Goal: Transaction & Acquisition: Purchase product/service

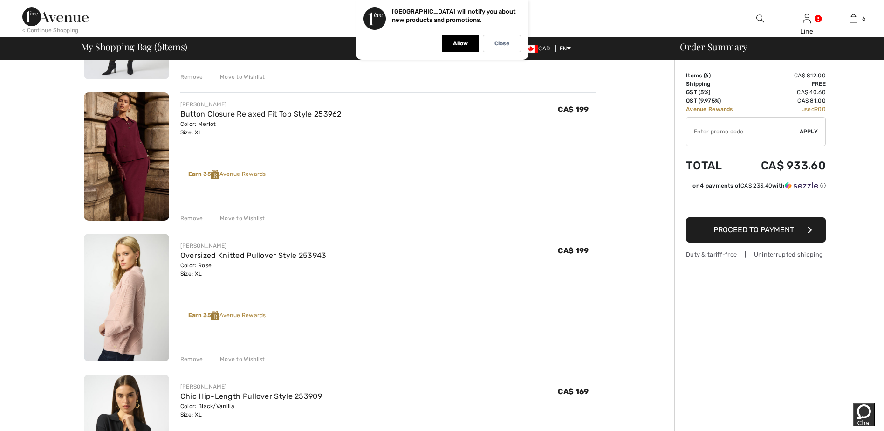
scroll to position [513, 0]
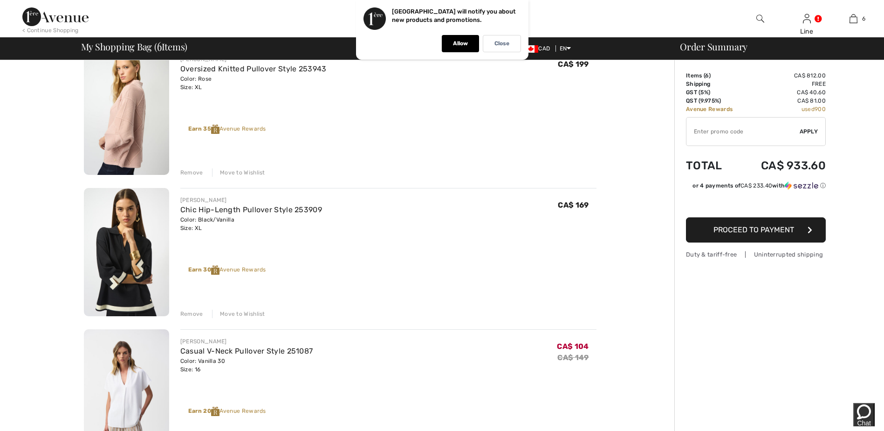
click at [186, 312] on div "Remove" at bounding box center [191, 314] width 23 height 8
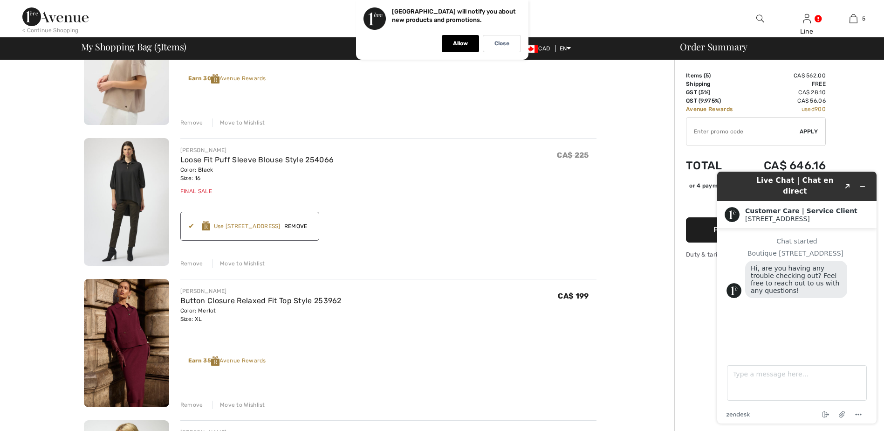
scroll to position [93, 0]
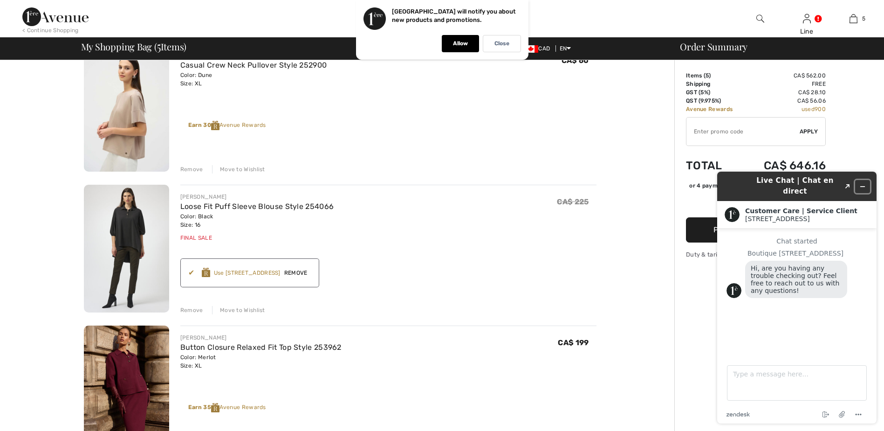
click at [867, 182] on button "Minimize widget" at bounding box center [862, 186] width 15 height 13
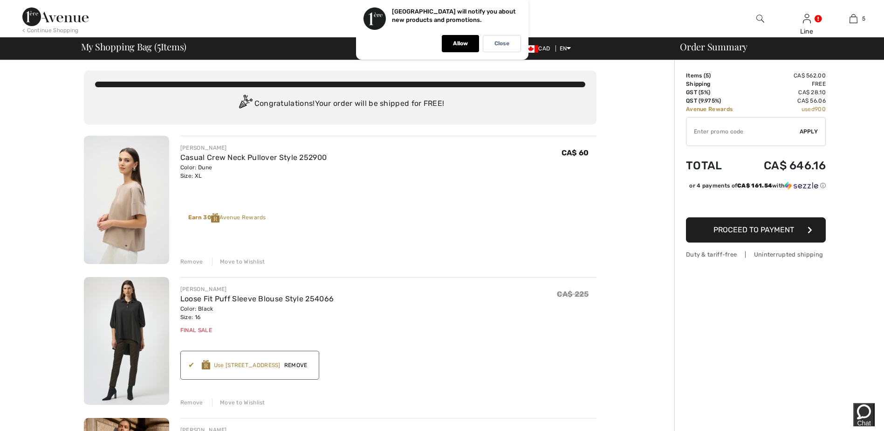
scroll to position [0, 0]
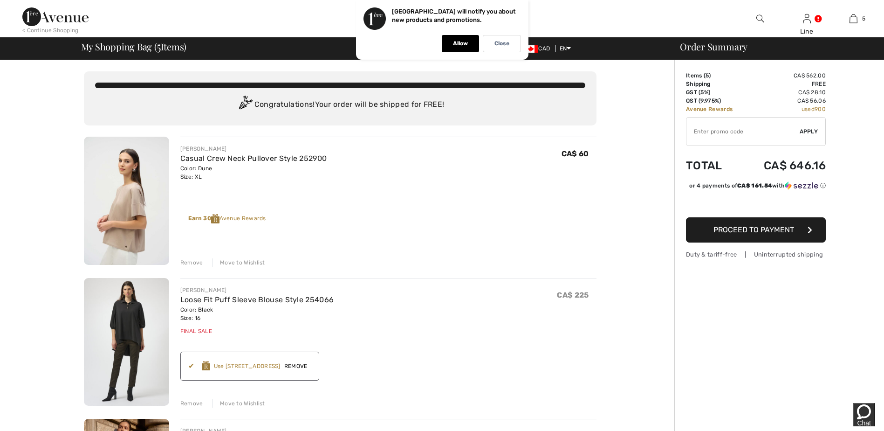
click at [514, 47] on div "Close" at bounding box center [502, 43] width 38 height 17
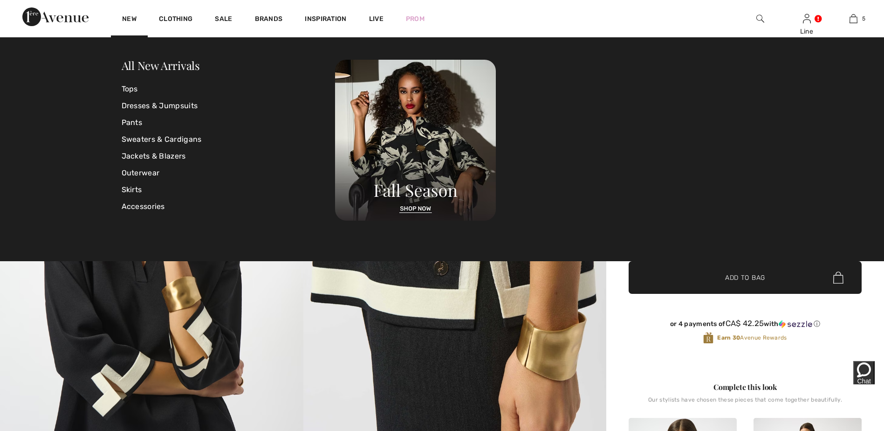
click at [127, 18] on link "New" at bounding box center [129, 20] width 14 height 10
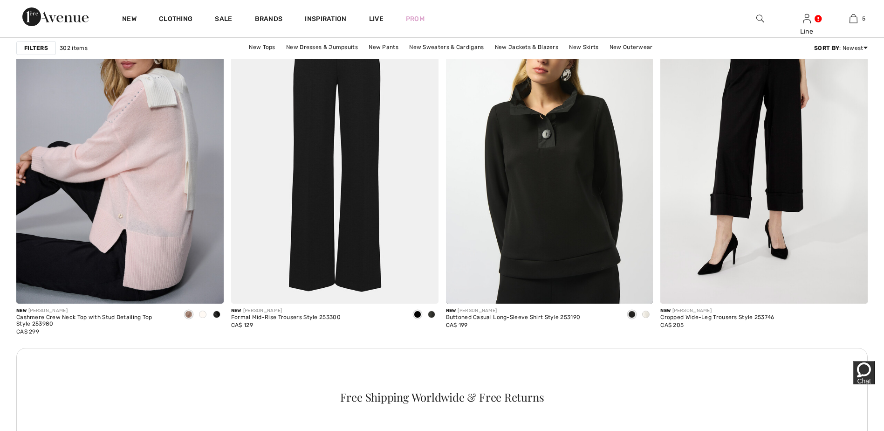
scroll to position [2424, 0]
click at [648, 315] on span at bounding box center [645, 313] width 7 height 7
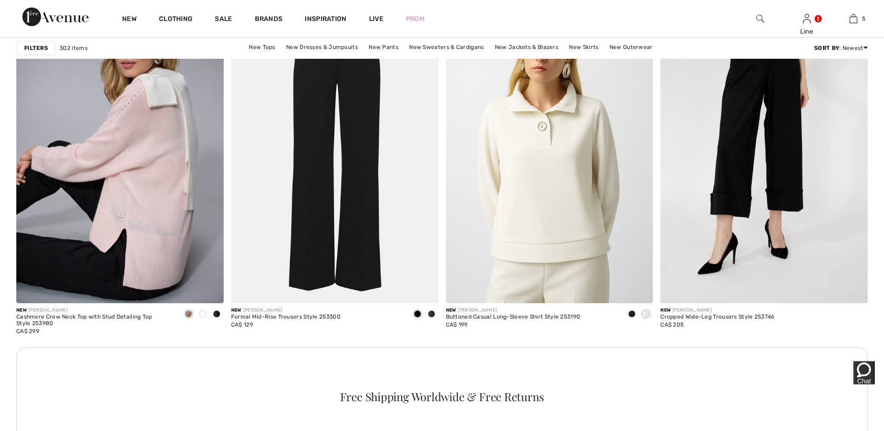
click at [633, 316] on span at bounding box center [631, 313] width 7 height 7
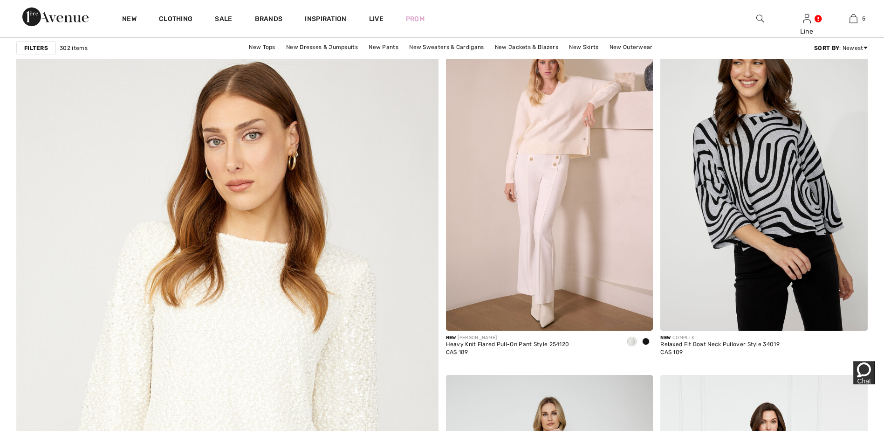
scroll to position [2890, 0]
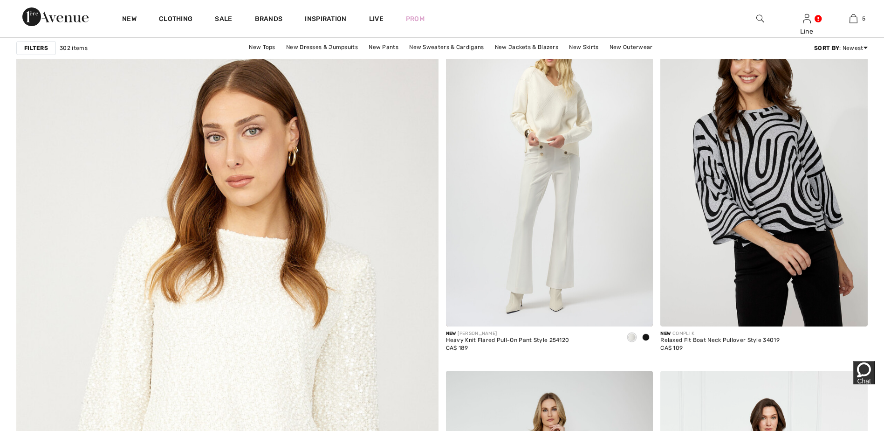
click at [647, 335] on span at bounding box center [645, 336] width 7 height 7
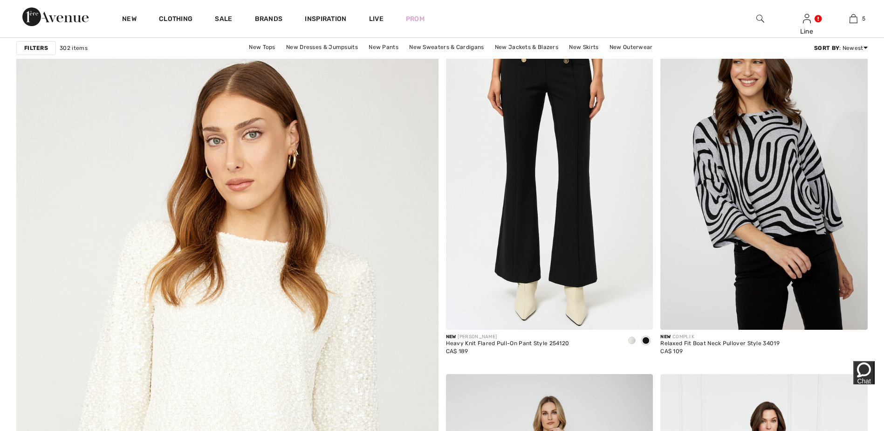
scroll to position [2937, 0]
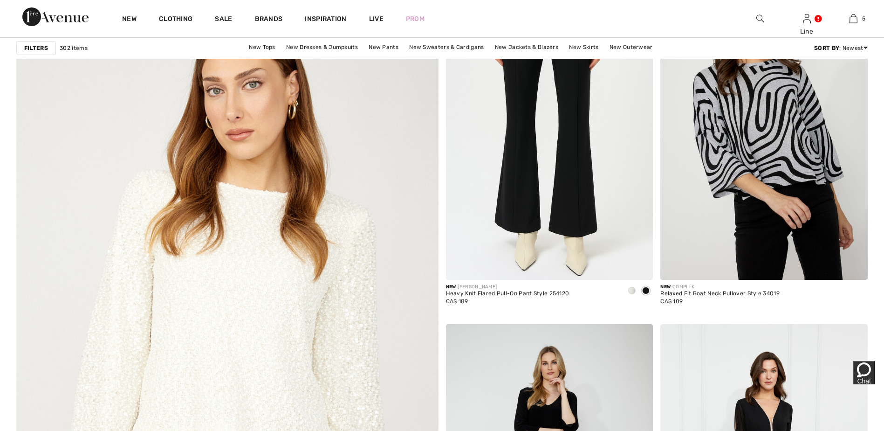
click at [632, 293] on span at bounding box center [631, 290] width 7 height 7
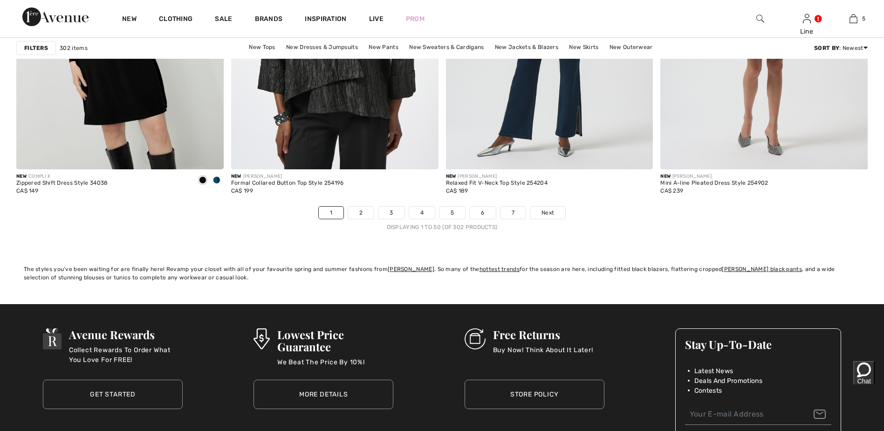
scroll to position [5314, 0]
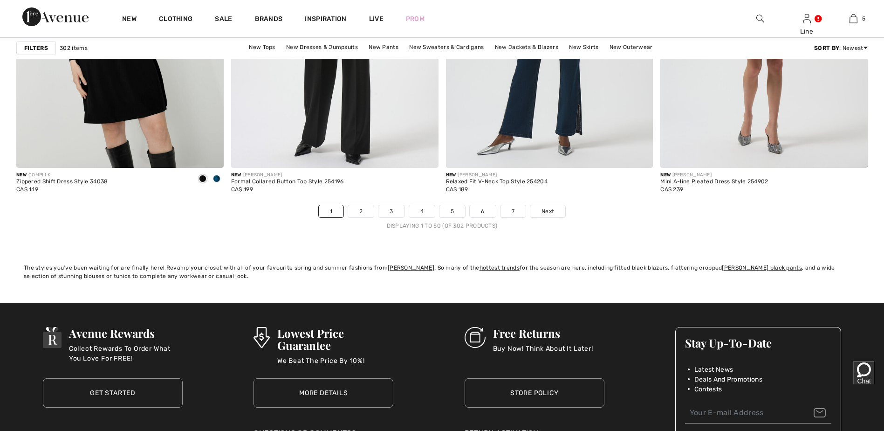
click at [358, 213] on link "2" at bounding box center [361, 211] width 26 height 12
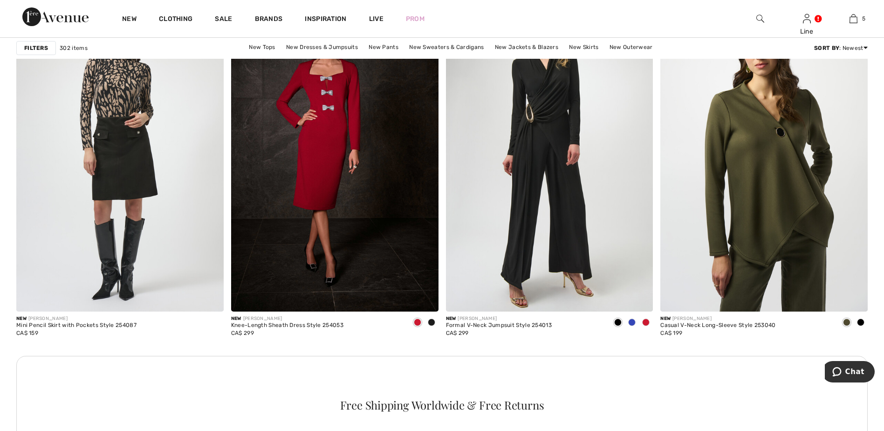
scroll to position [2424, 0]
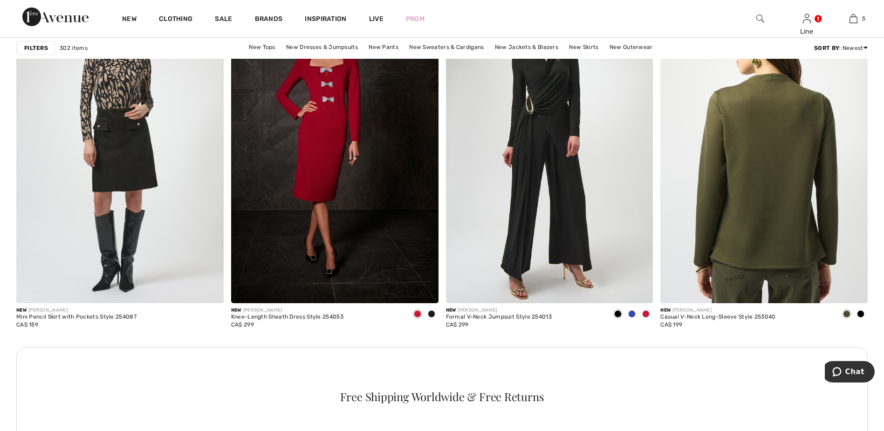
click at [786, 276] on img at bounding box center [764, 147] width 207 height 311
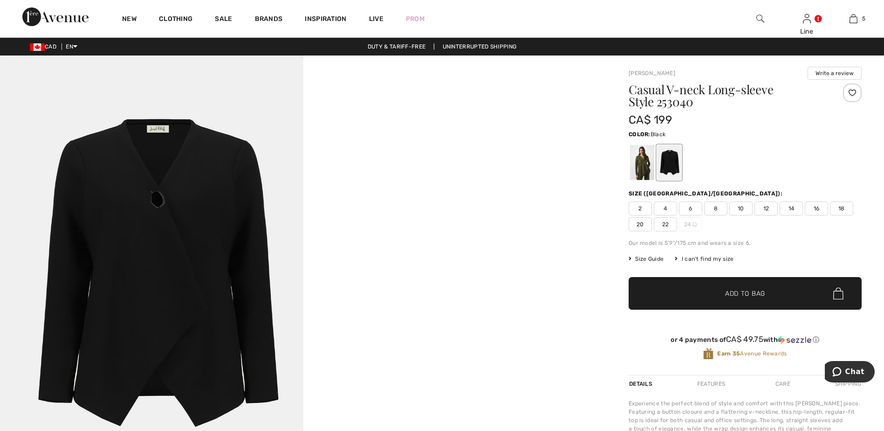
click at [816, 212] on span "16" at bounding box center [816, 208] width 23 height 14
click at [770, 297] on span "✔ Added to Bag Add to Bag" at bounding box center [745, 293] width 233 height 33
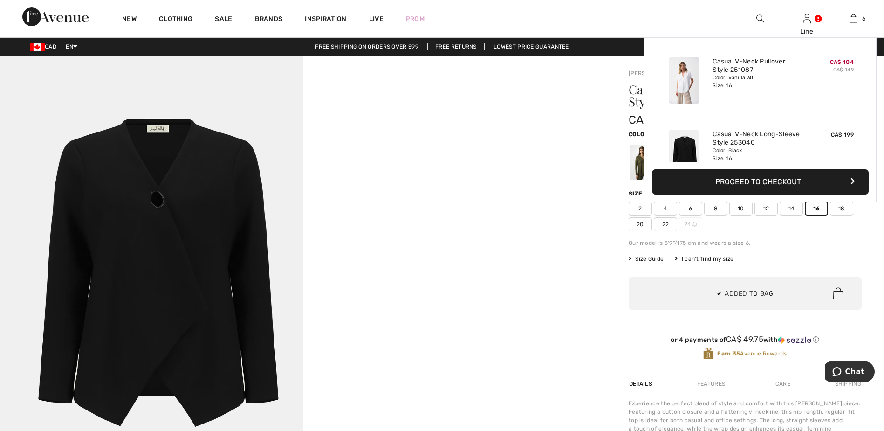
scroll to position [320, 0]
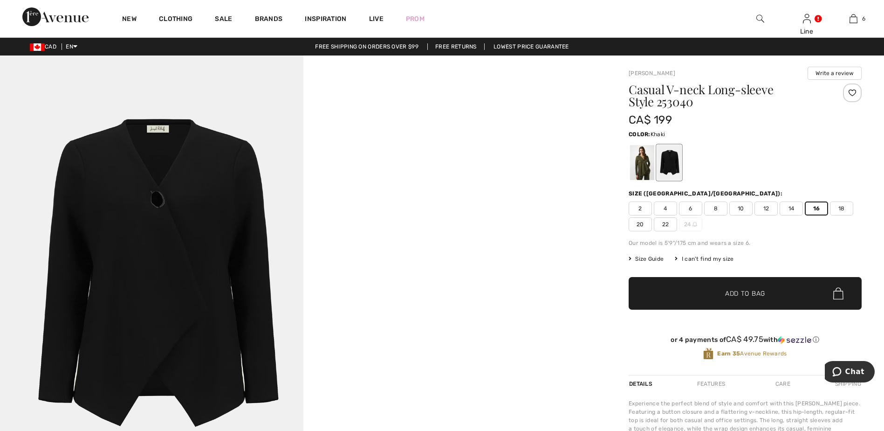
click at [642, 171] on div at bounding box center [642, 162] width 24 height 35
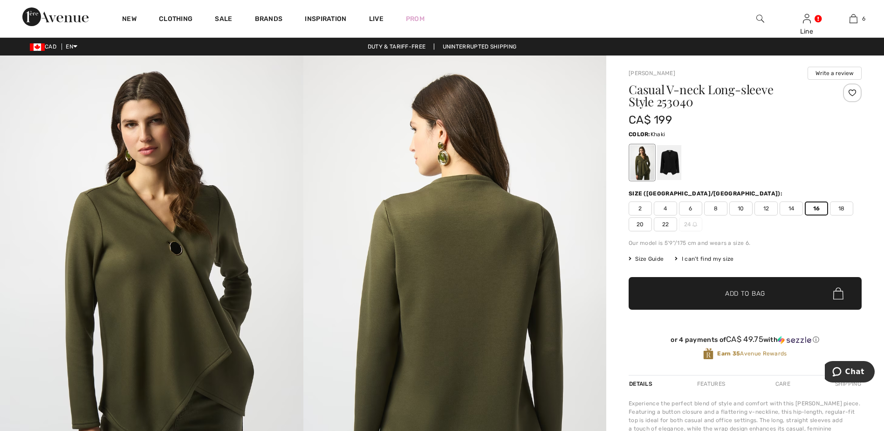
click at [778, 294] on span "✔ Added to Bag Add to Bag" at bounding box center [745, 293] width 233 height 33
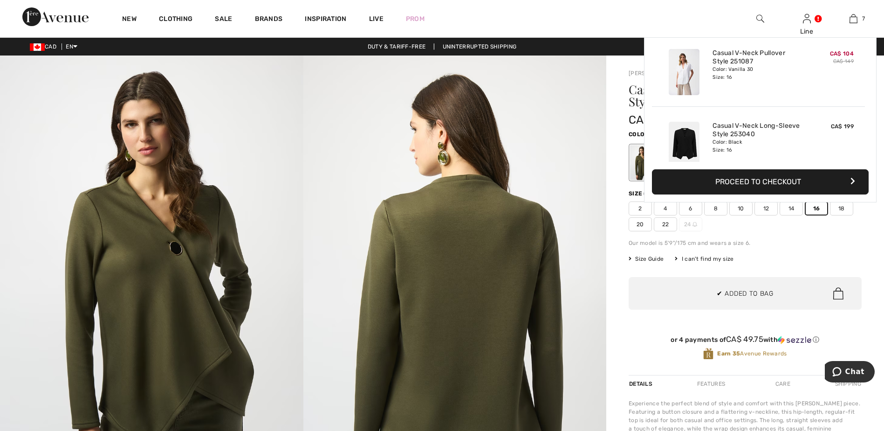
scroll to position [393, 0]
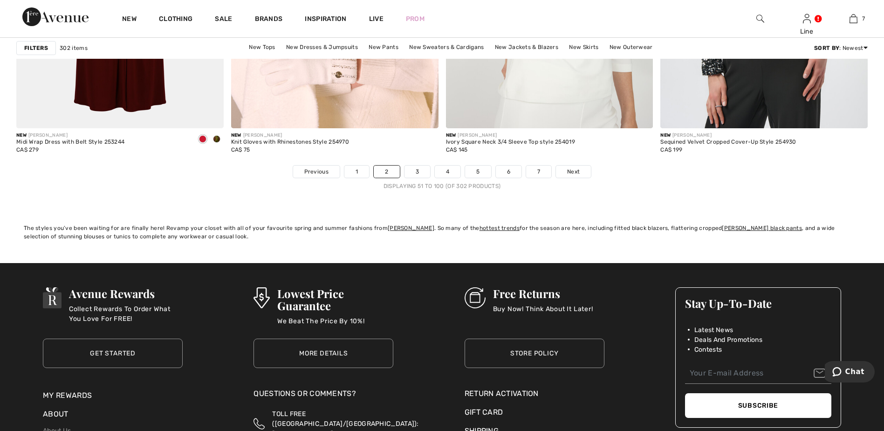
scroll to position [5314, 0]
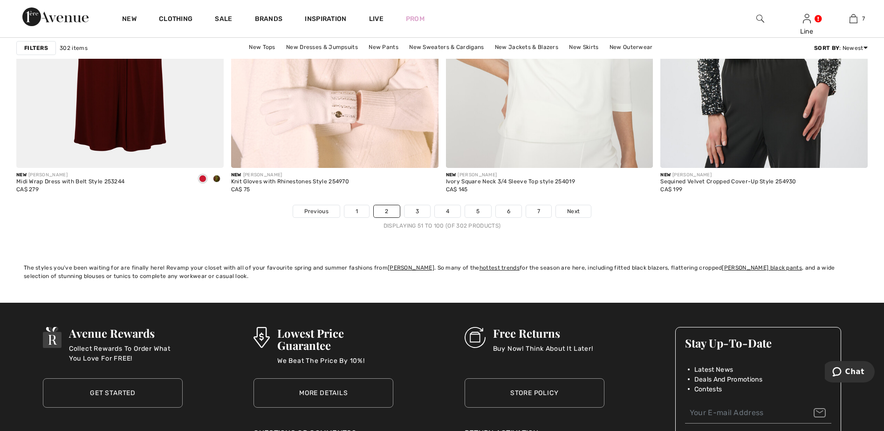
click at [411, 215] on link "3" at bounding box center [418, 211] width 26 height 12
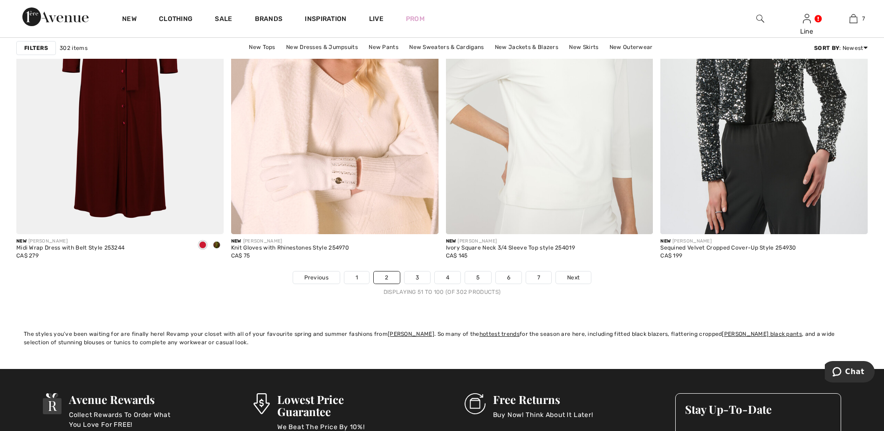
scroll to position [5221, 0]
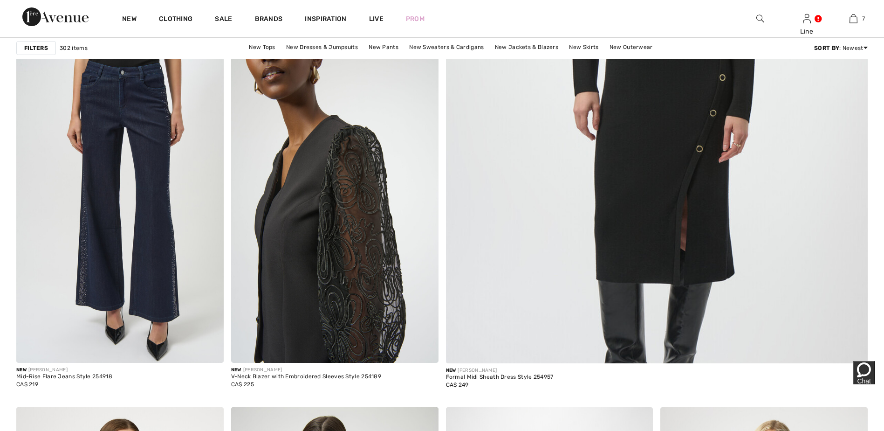
scroll to position [466, 0]
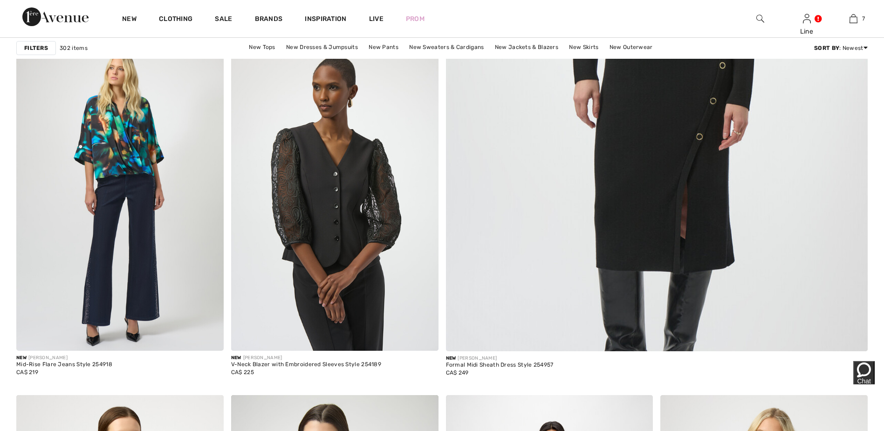
click at [146, 268] on img at bounding box center [119, 195] width 207 height 311
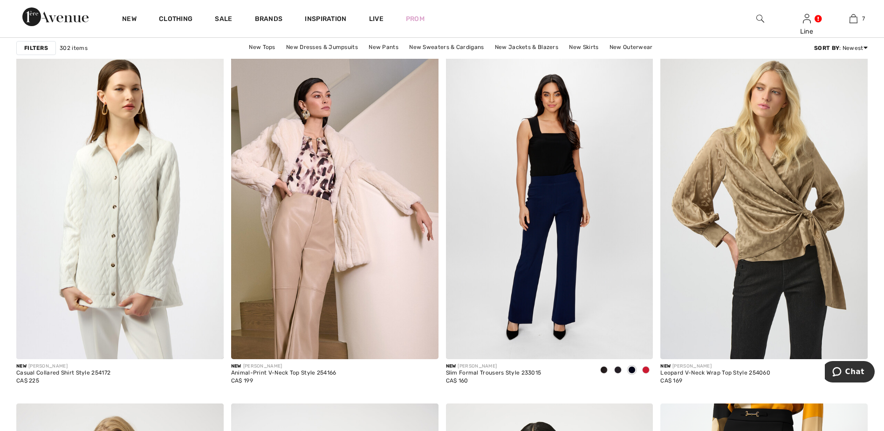
scroll to position [836, 0]
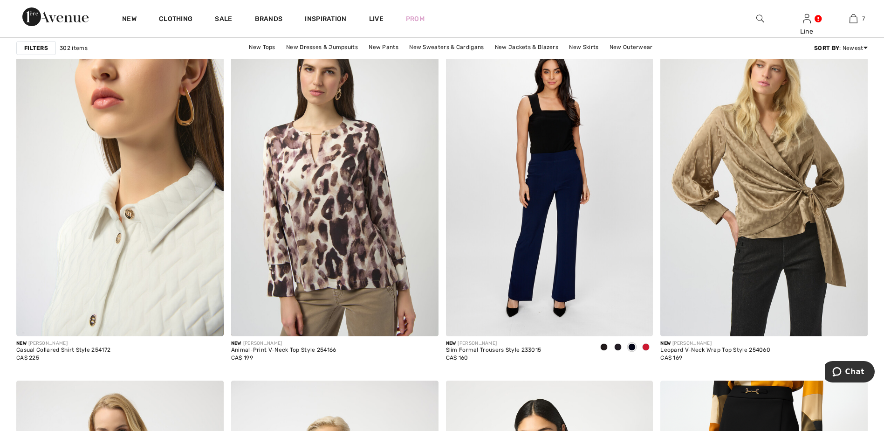
click at [197, 285] on img at bounding box center [119, 180] width 207 height 311
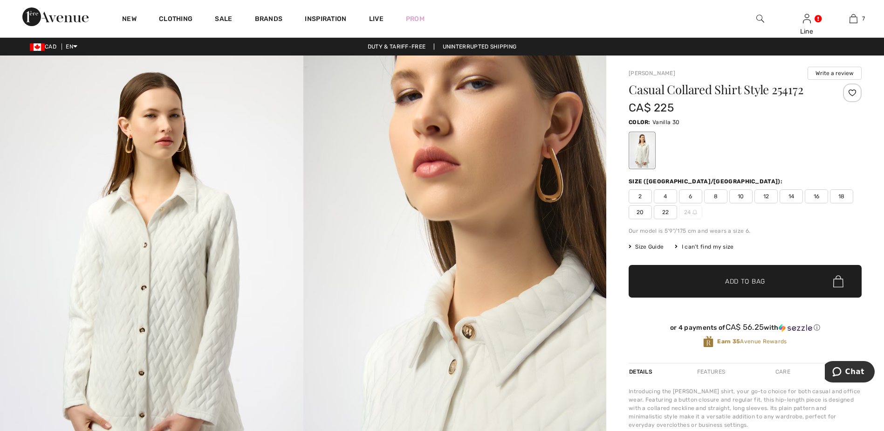
click at [818, 195] on span "16" at bounding box center [816, 196] width 23 height 14
click at [743, 284] on span "Add to Bag" at bounding box center [745, 281] width 40 height 10
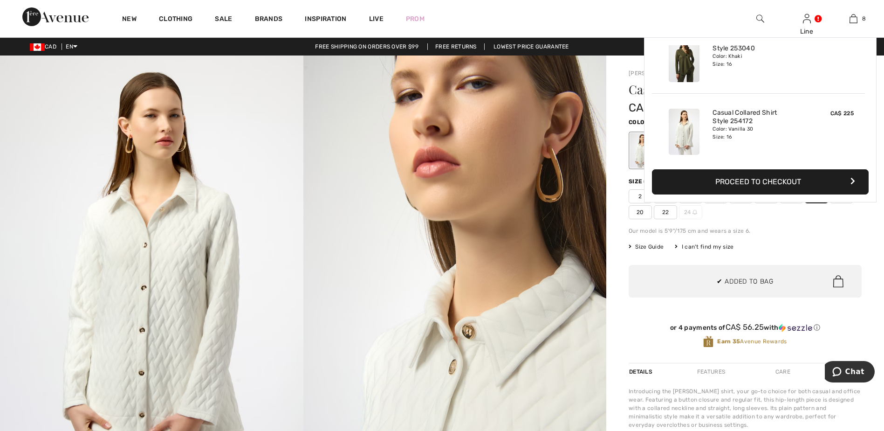
scroll to position [465, 0]
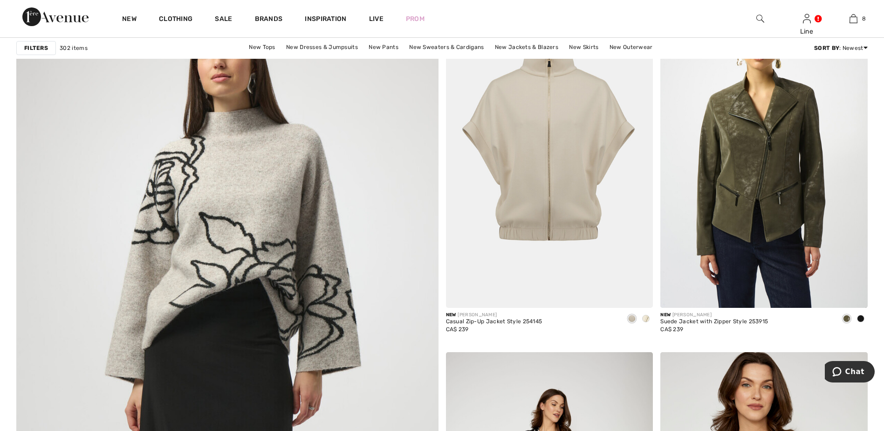
scroll to position [2887, 0]
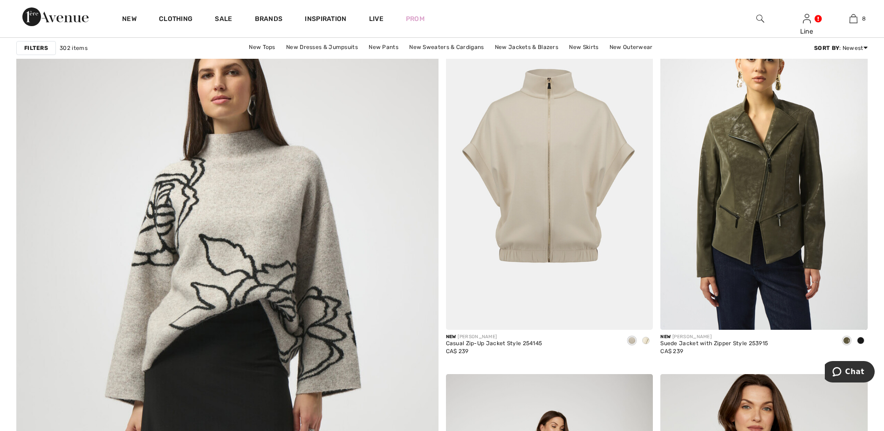
click at [244, 263] on img at bounding box center [227, 399] width 507 height 760
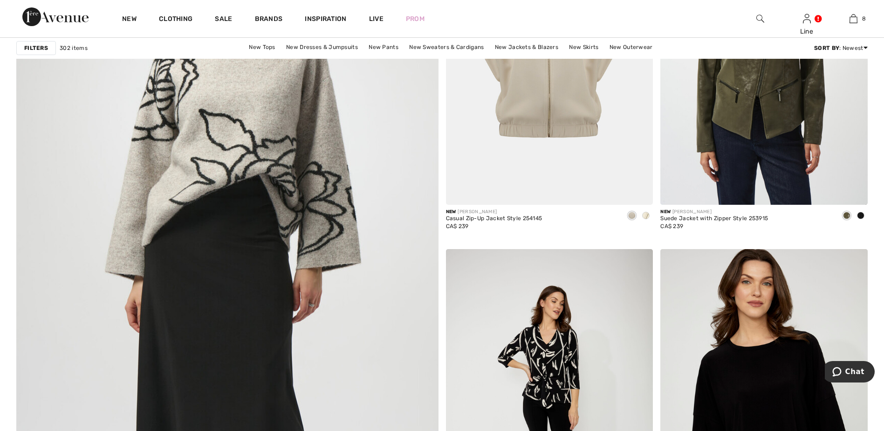
scroll to position [3069, 0]
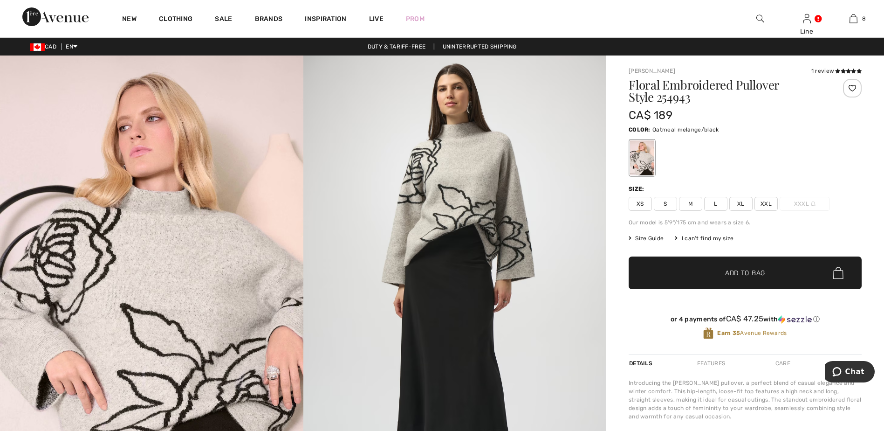
click at [747, 202] on span "XL" at bounding box center [741, 204] width 23 height 14
click at [741, 273] on span "Add to Bag" at bounding box center [745, 273] width 40 height 10
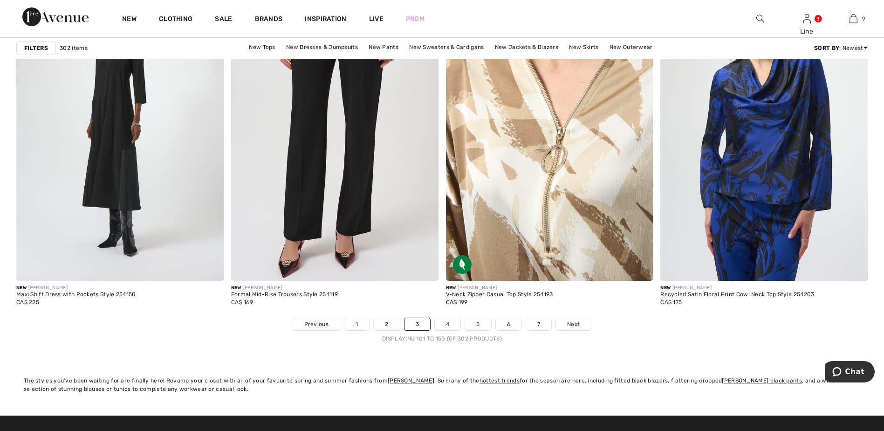
scroll to position [5358, 0]
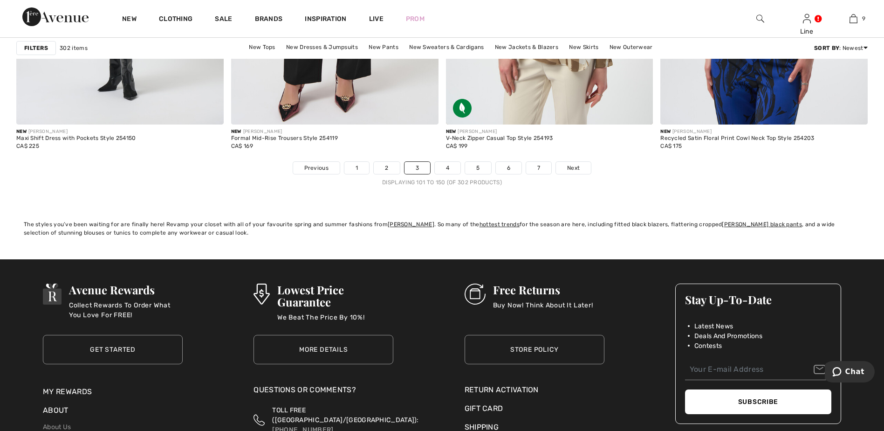
click at [446, 169] on link "4" at bounding box center [448, 168] width 26 height 12
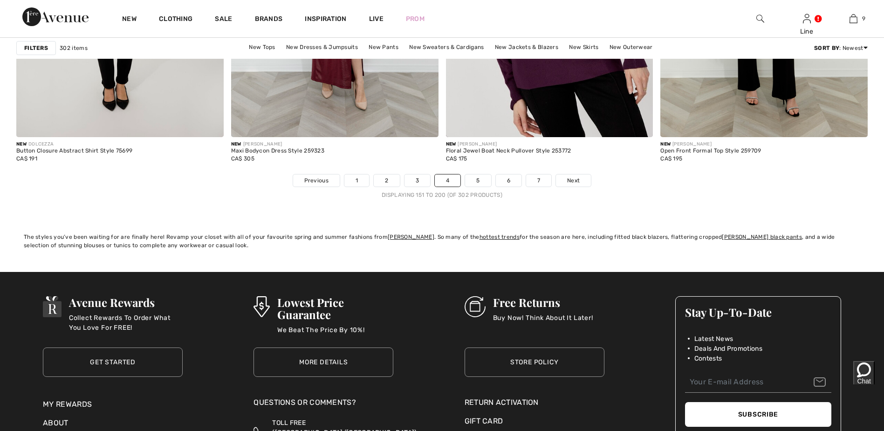
scroll to position [5361, 0]
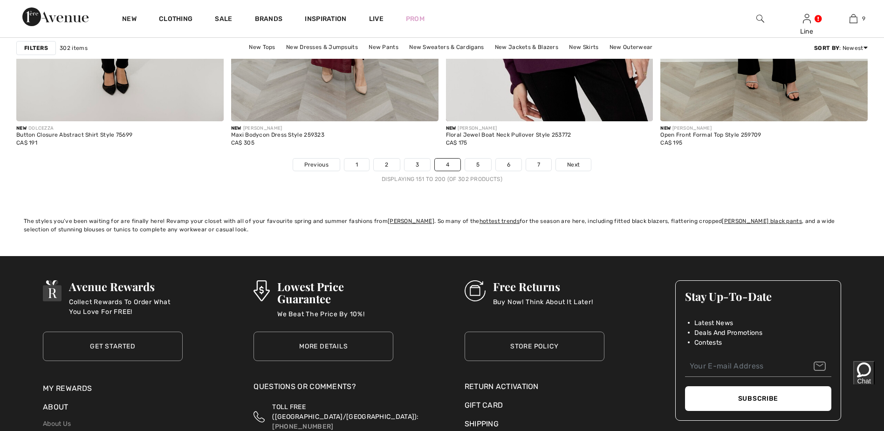
click at [482, 169] on link "5" at bounding box center [478, 164] width 26 height 12
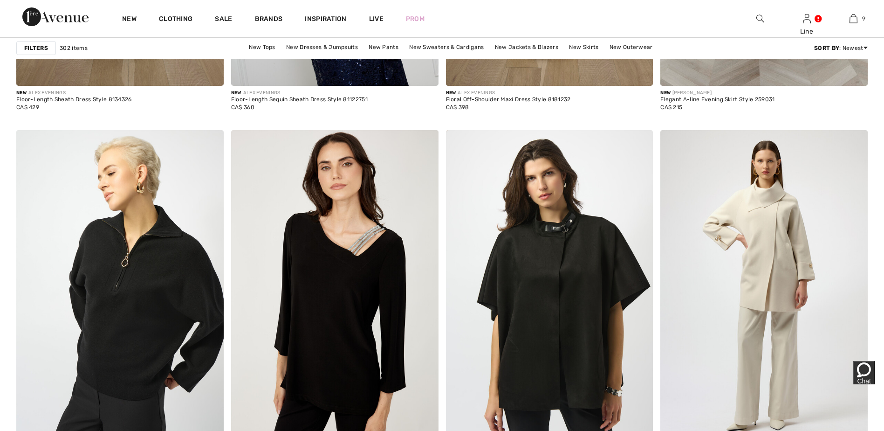
scroll to position [2377, 0]
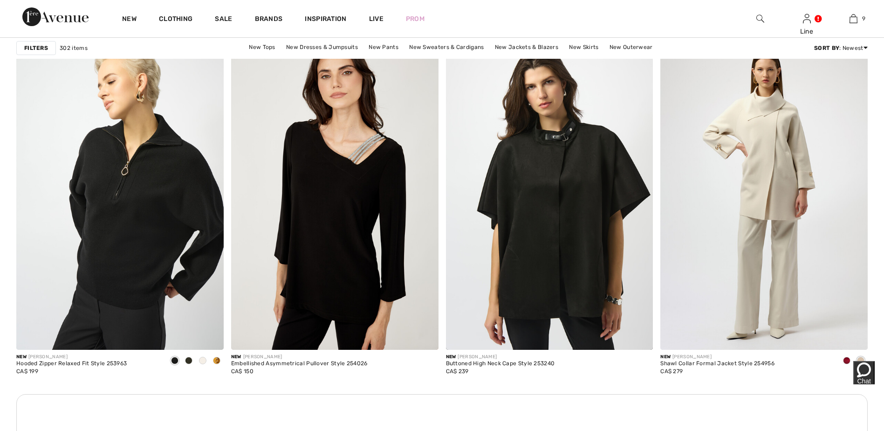
click at [187, 361] on span at bounding box center [188, 360] width 7 height 7
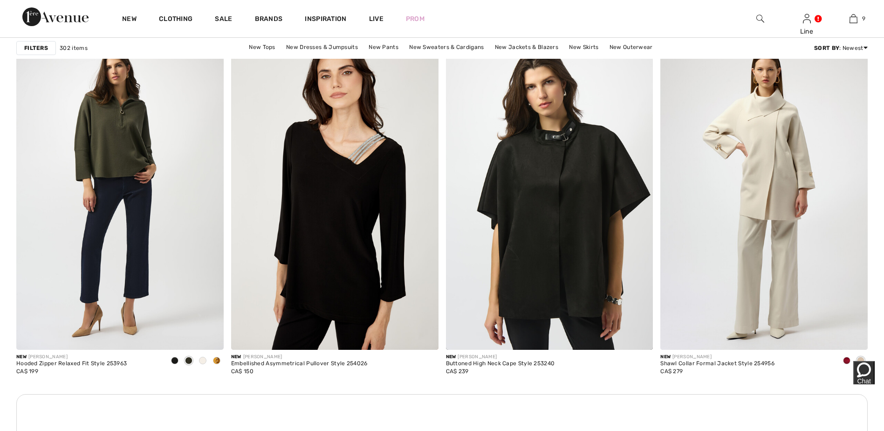
click at [132, 281] on img at bounding box center [119, 194] width 207 height 311
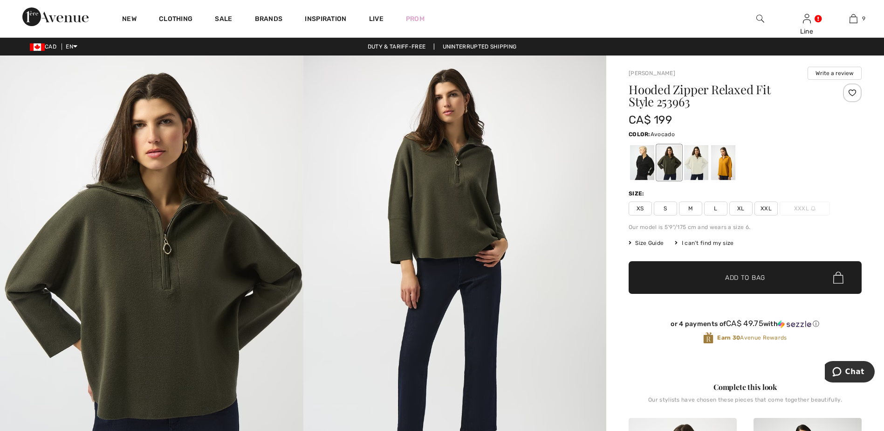
click at [741, 209] on span "XL" at bounding box center [741, 208] width 23 height 14
click at [736, 281] on span "Add to Bag" at bounding box center [745, 278] width 40 height 10
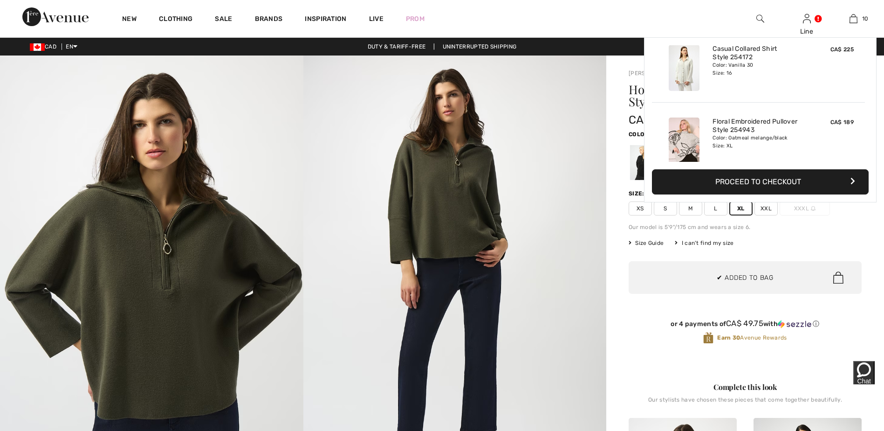
scroll to position [611, 0]
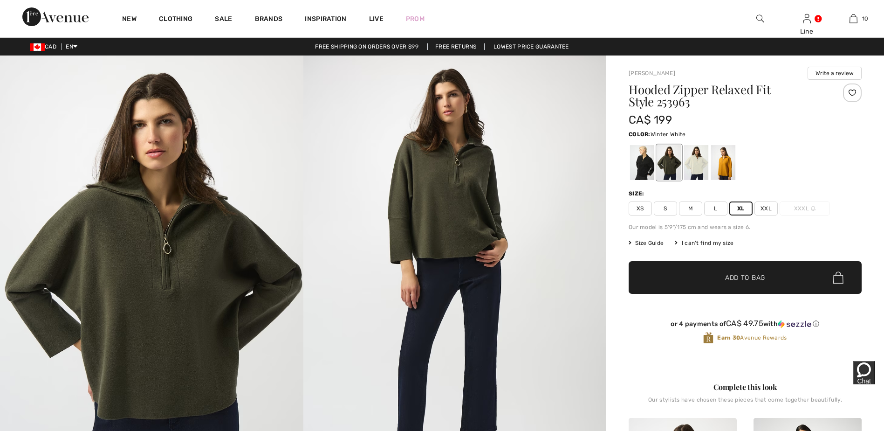
click at [703, 170] on div at bounding box center [696, 162] width 24 height 35
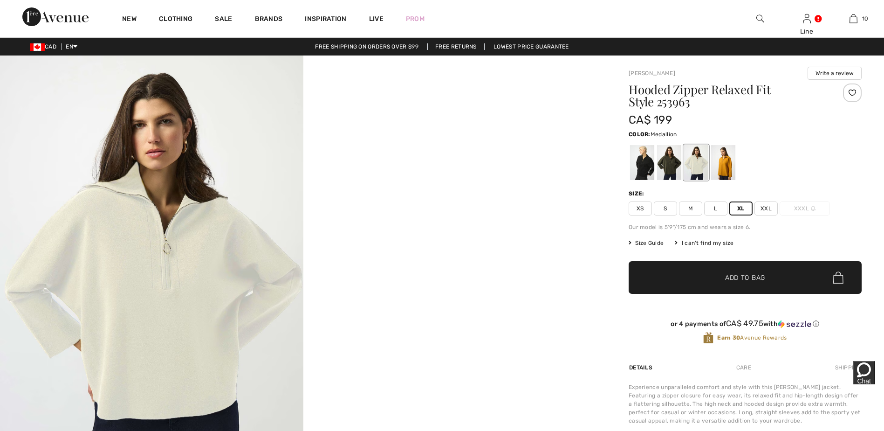
click at [722, 165] on div at bounding box center [723, 162] width 24 height 35
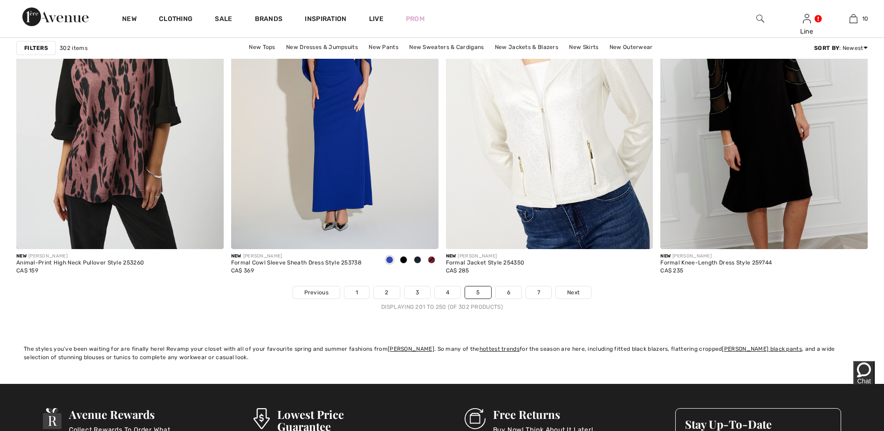
scroll to position [5361, 0]
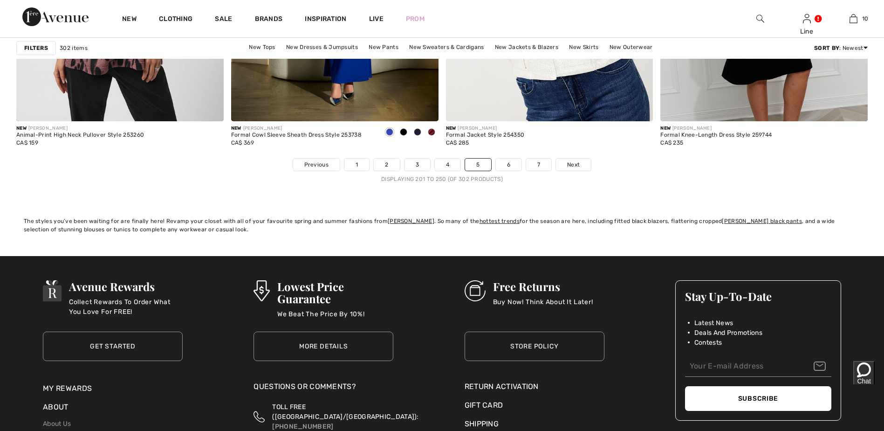
click at [512, 159] on link "6" at bounding box center [509, 164] width 26 height 12
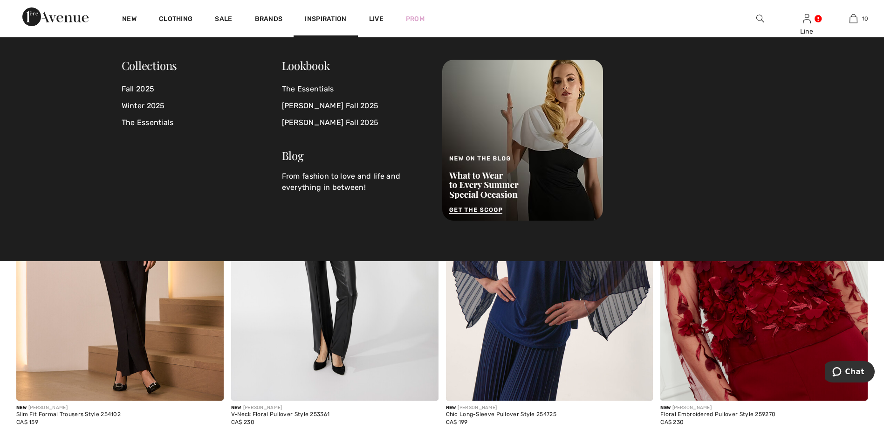
scroll to position [5081, 0]
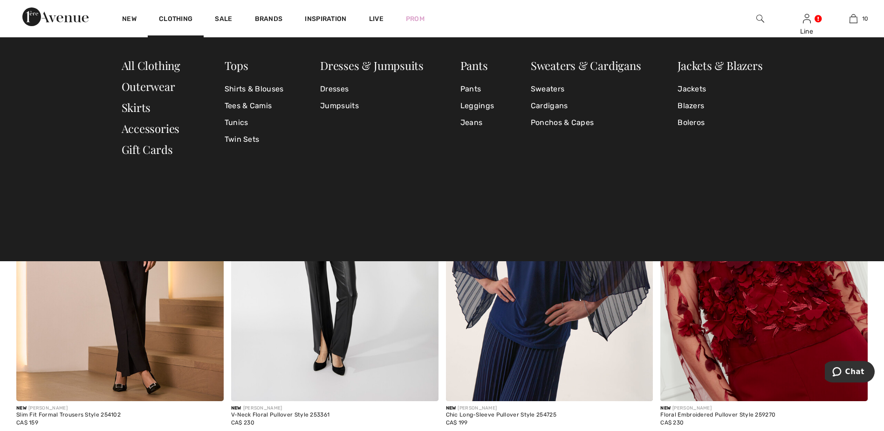
click at [183, 16] on link "Clothing" at bounding box center [176, 20] width 34 height 10
click at [476, 122] on link "Jeans" at bounding box center [478, 122] width 34 height 17
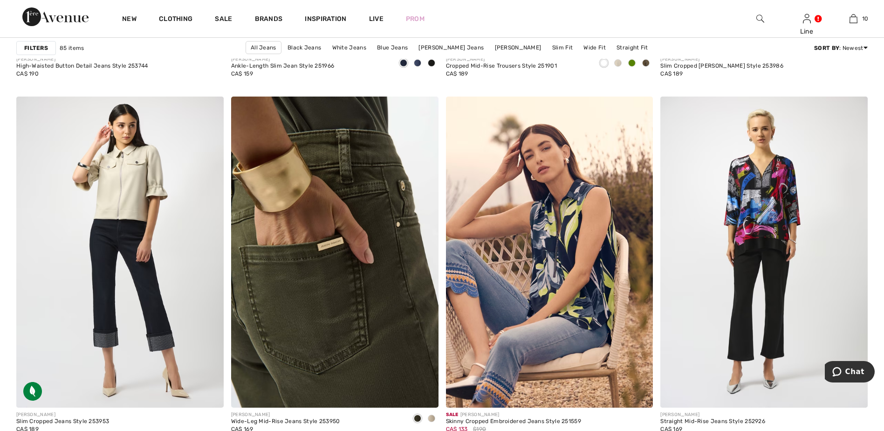
scroll to position [2284, 0]
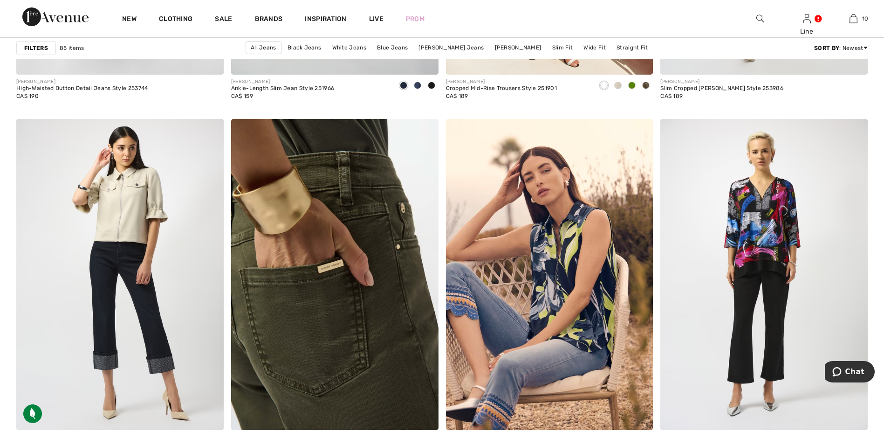
click at [375, 289] on img at bounding box center [334, 274] width 207 height 311
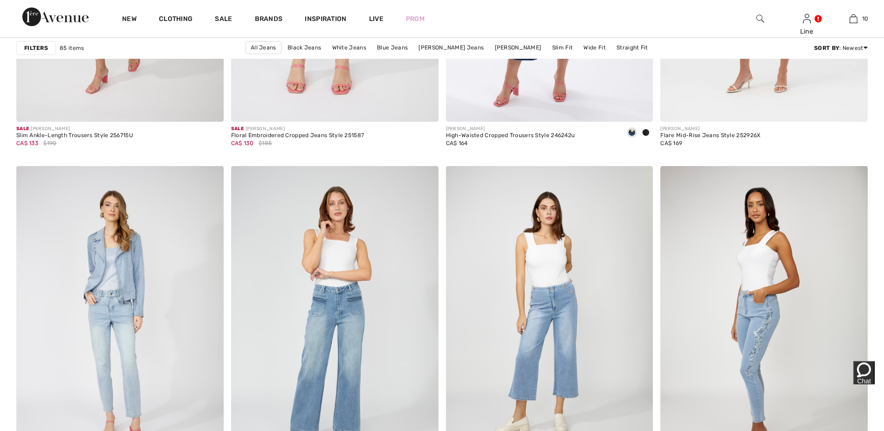
scroll to position [3962, 0]
